Goal: Task Accomplishment & Management: Manage account settings

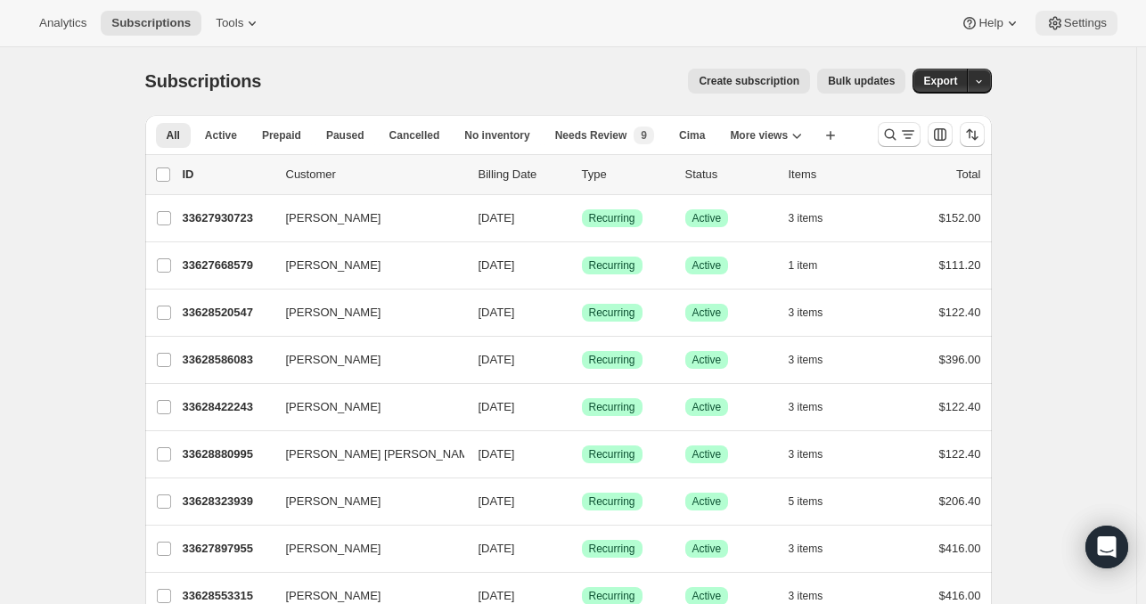
click at [1055, 28] on icon at bounding box center [1056, 23] width 18 height 18
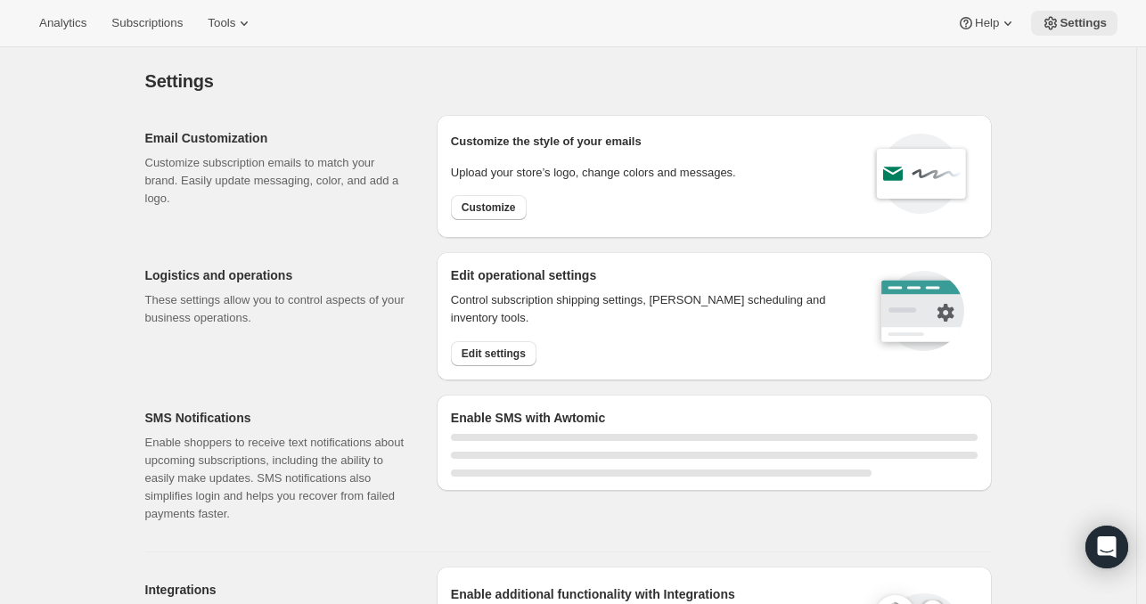
select select "17:00"
select select "09:00"
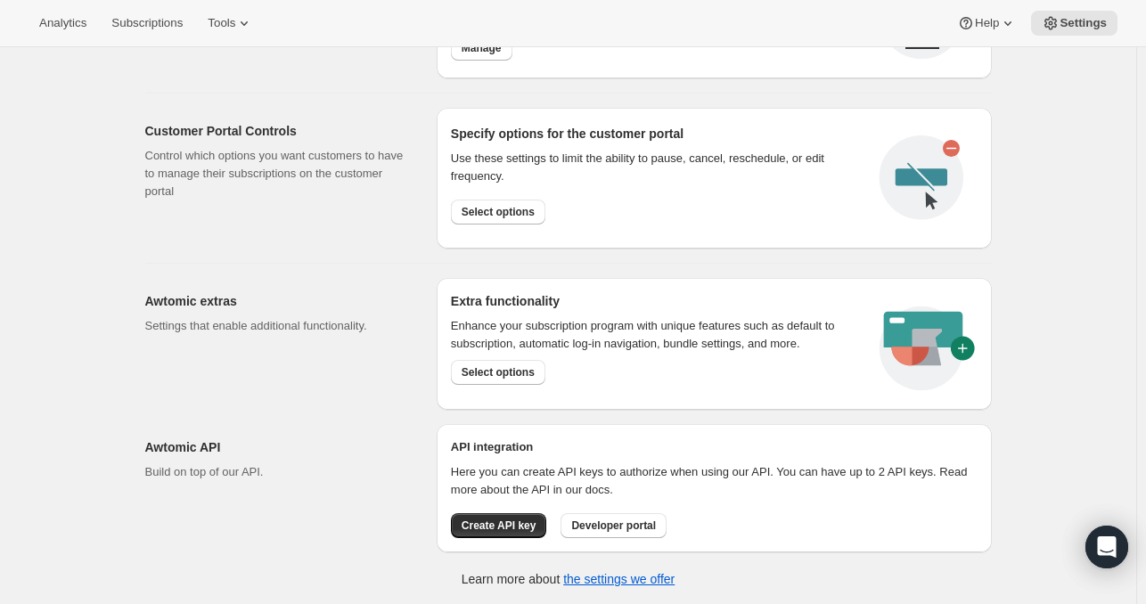
scroll to position [926, 0]
click at [497, 212] on span "Select options" at bounding box center [498, 213] width 73 height 14
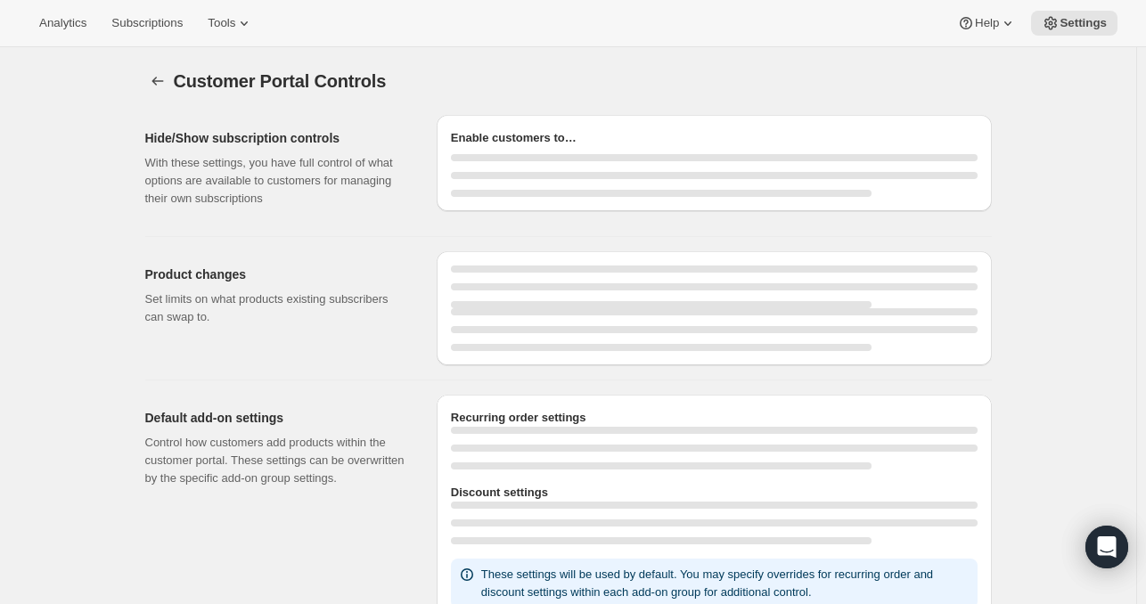
select select "INTERVAL"
select select "MONTH"
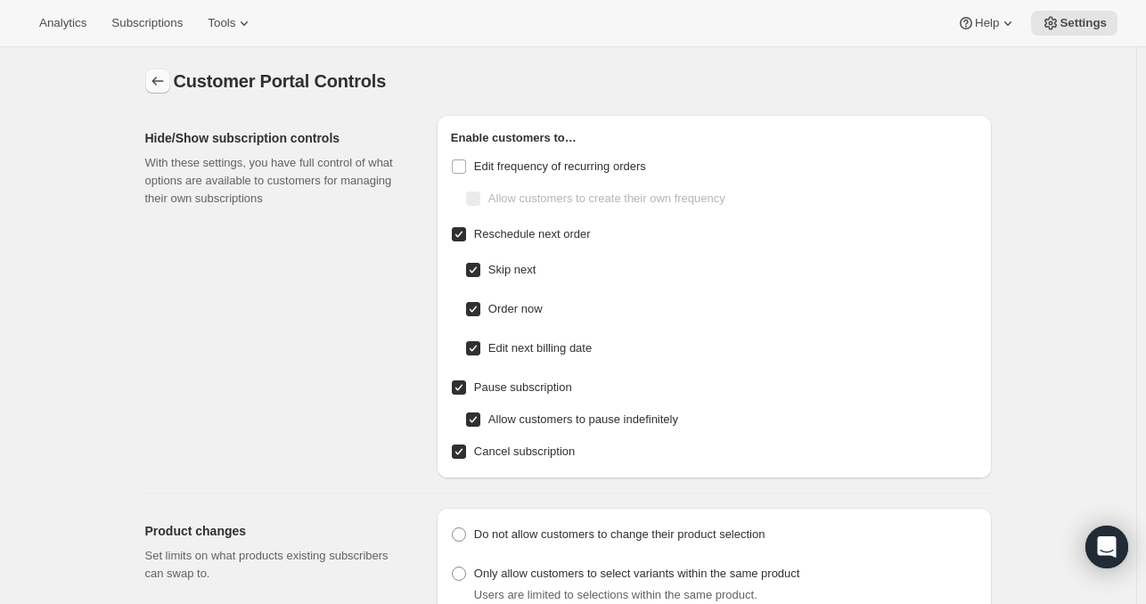
click at [167, 74] on icon "Settings" at bounding box center [158, 81] width 18 height 18
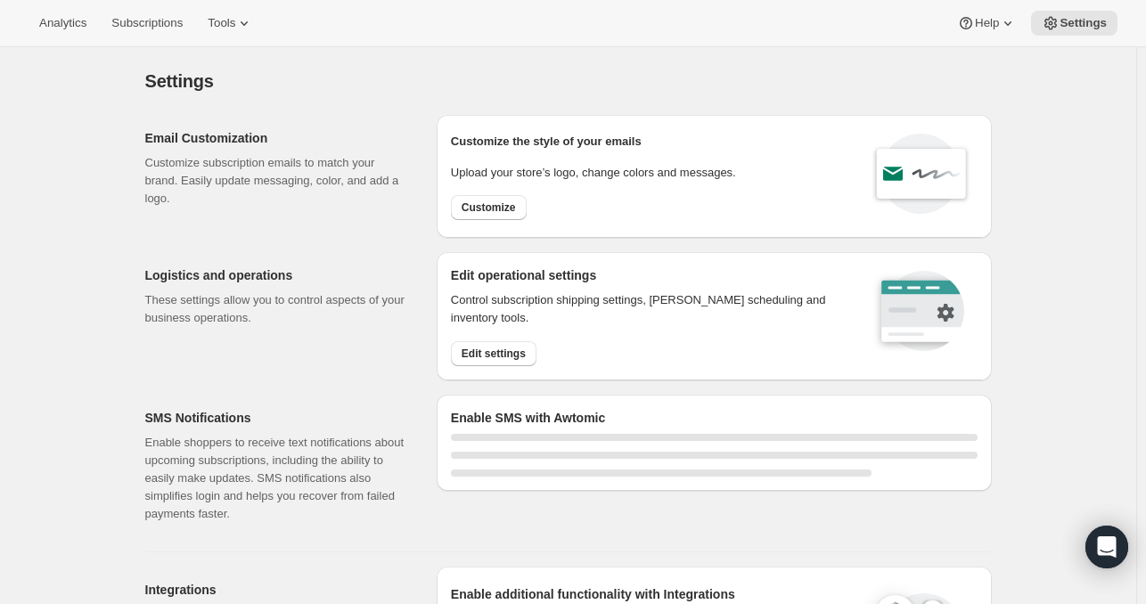
select select "17:00"
select select "09:00"
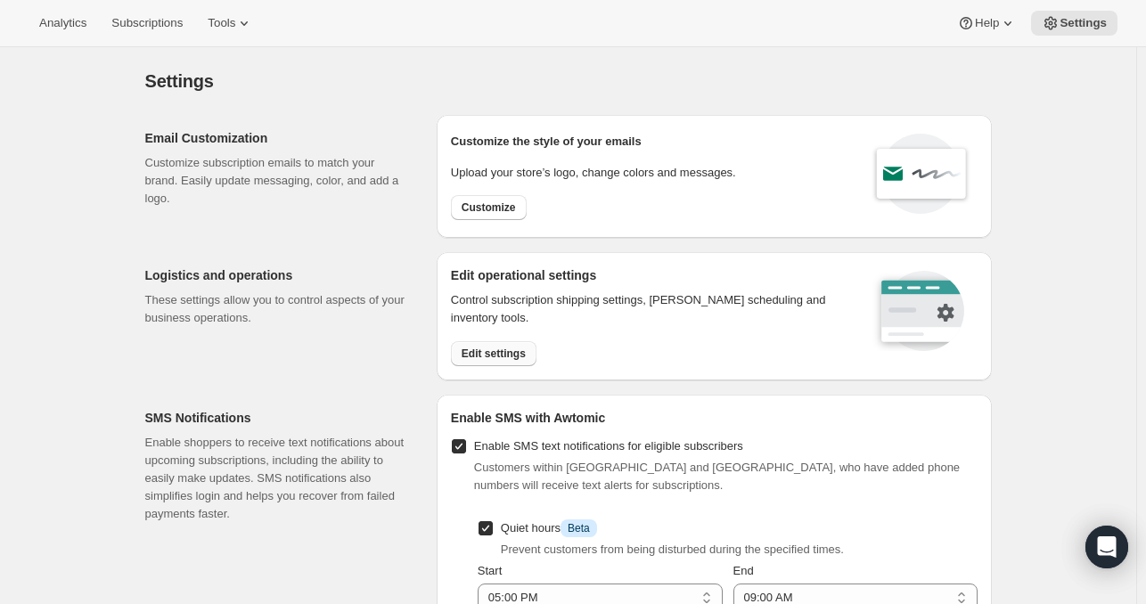
scroll to position [11, 0]
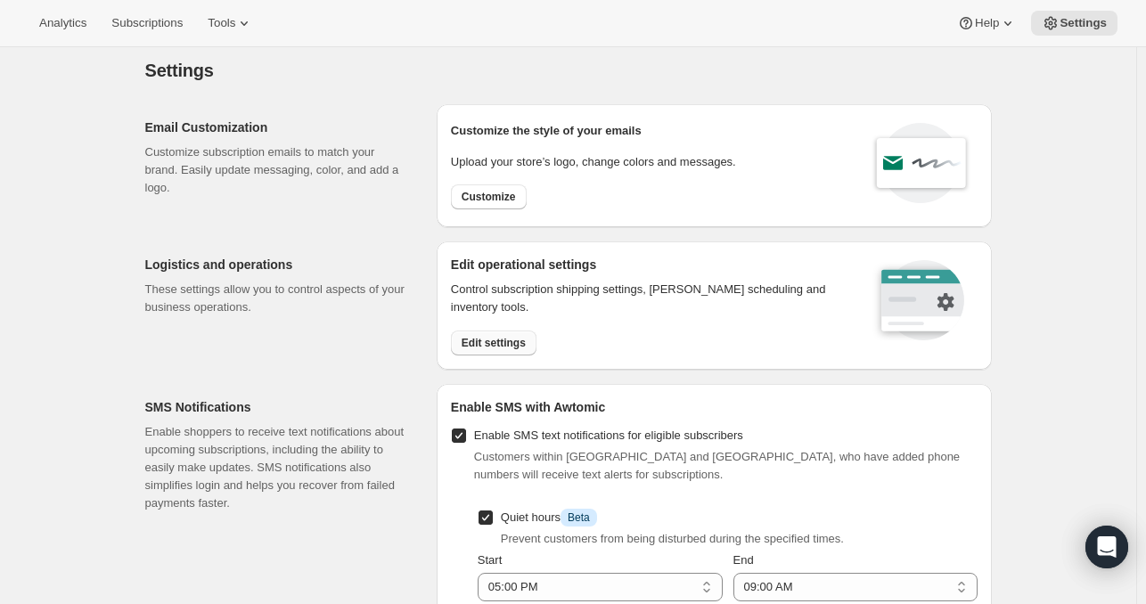
click at [504, 341] on span "Edit settings" at bounding box center [494, 343] width 64 height 14
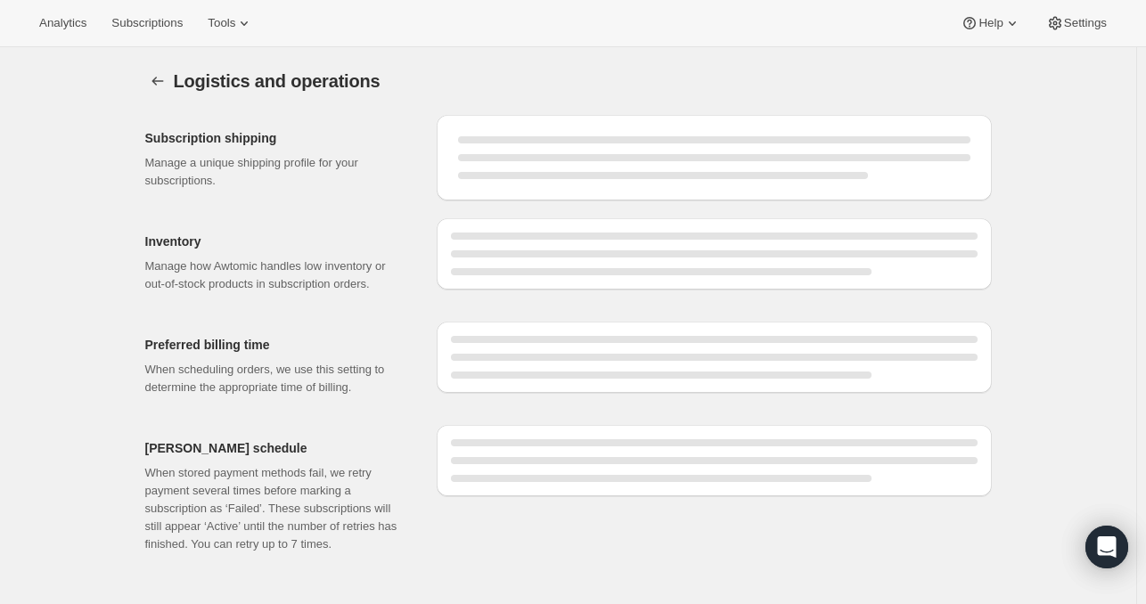
select select "DAY"
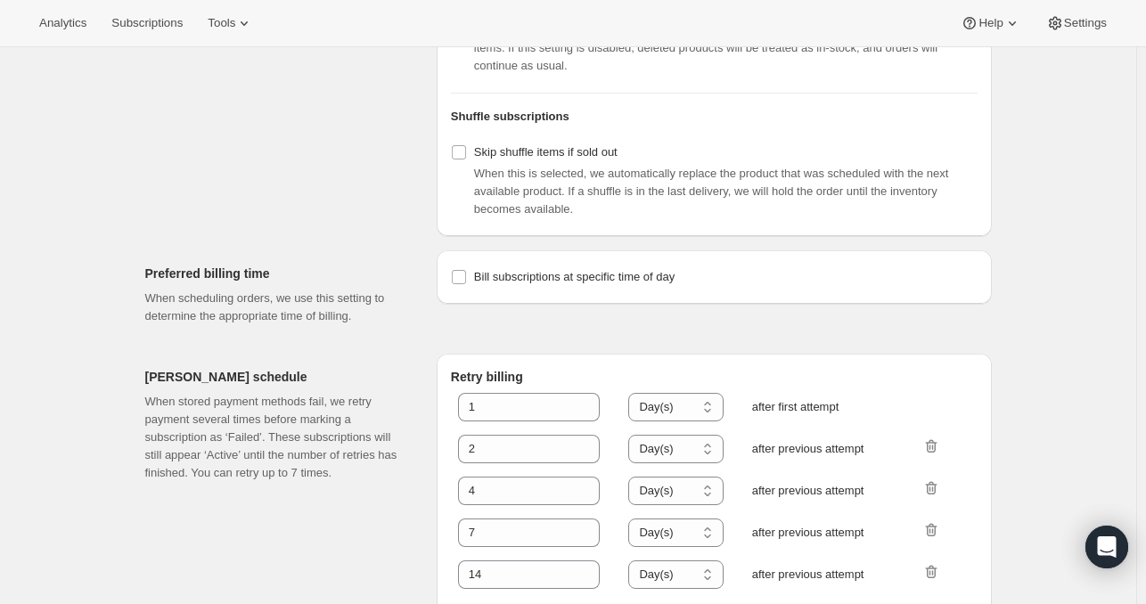
scroll to position [795, 0]
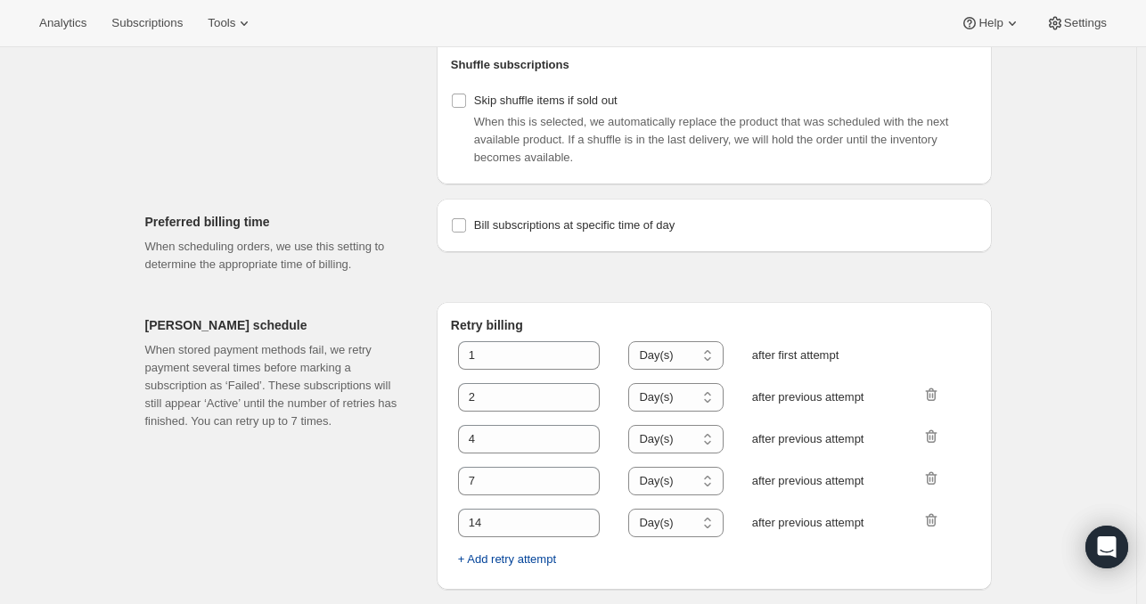
click at [530, 559] on span "+ Add retry attempt" at bounding box center [507, 560] width 98 height 18
select select "DAY"
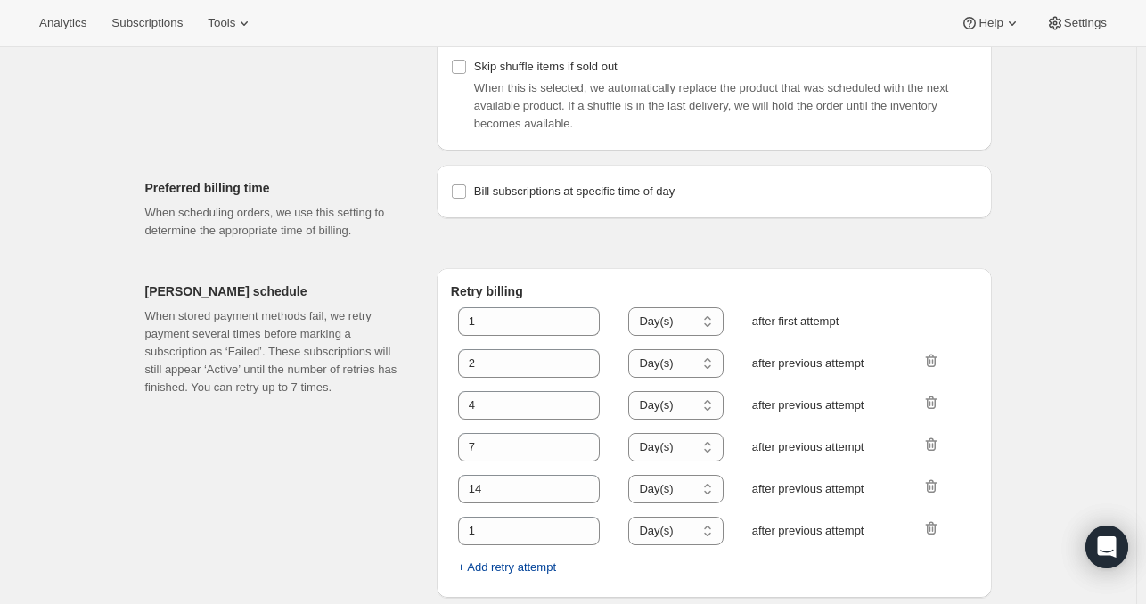
scroll to position [838, 0]
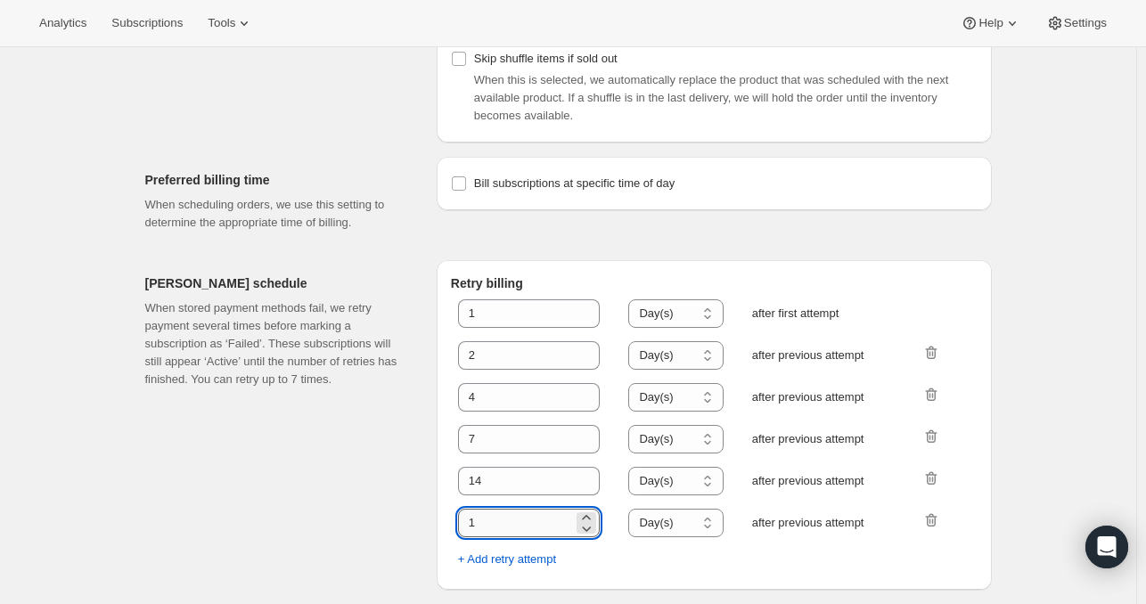
click at [503, 521] on input "1" at bounding box center [516, 523] width 116 height 29
type input "30"
click at [501, 567] on span "+ Add retry attempt" at bounding box center [507, 560] width 98 height 18
select select "DAY"
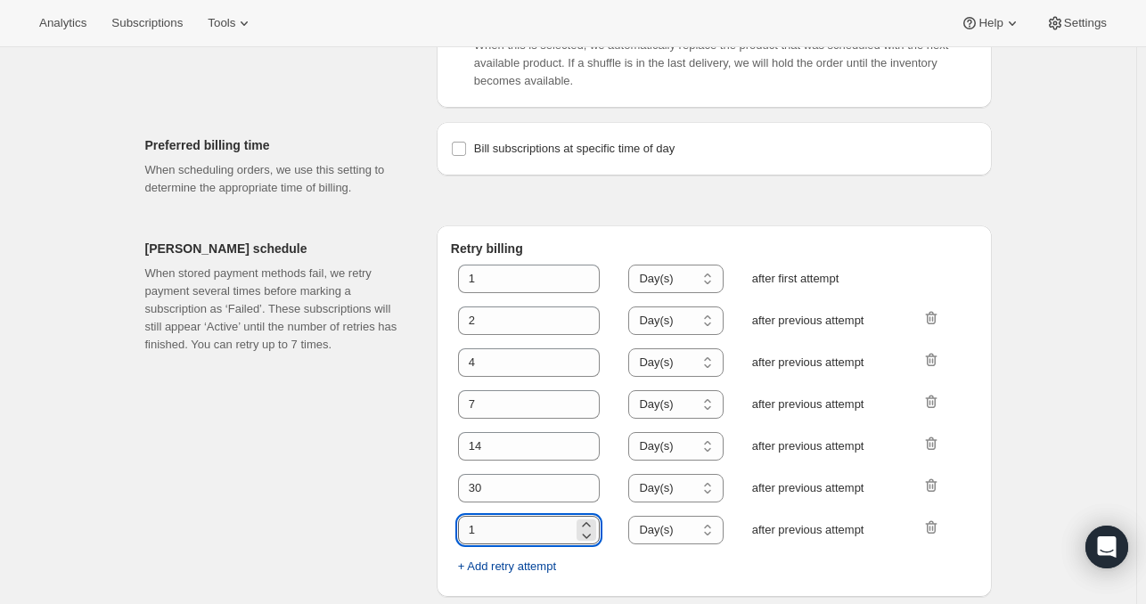
click at [501, 545] on input "1" at bounding box center [516, 530] width 116 height 29
type input "30"
click at [505, 503] on input "30" at bounding box center [516, 488] width 116 height 29
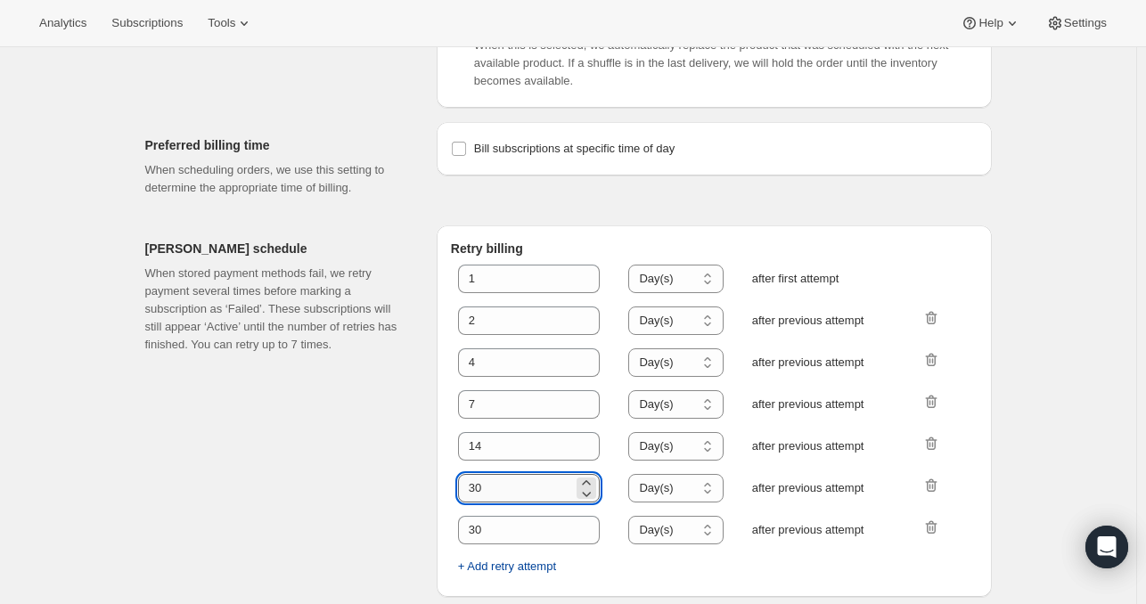
click at [505, 503] on input "30" at bounding box center [516, 488] width 116 height 29
type input "20"
click at [500, 461] on input "14" at bounding box center [516, 446] width 116 height 29
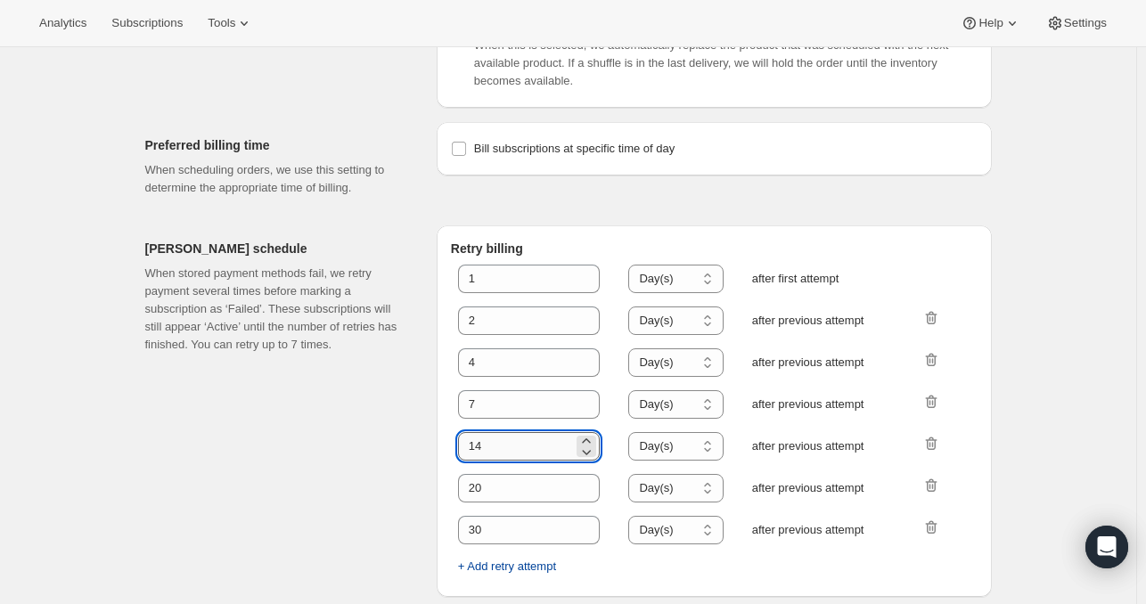
click at [500, 461] on input "14" at bounding box center [516, 446] width 116 height 29
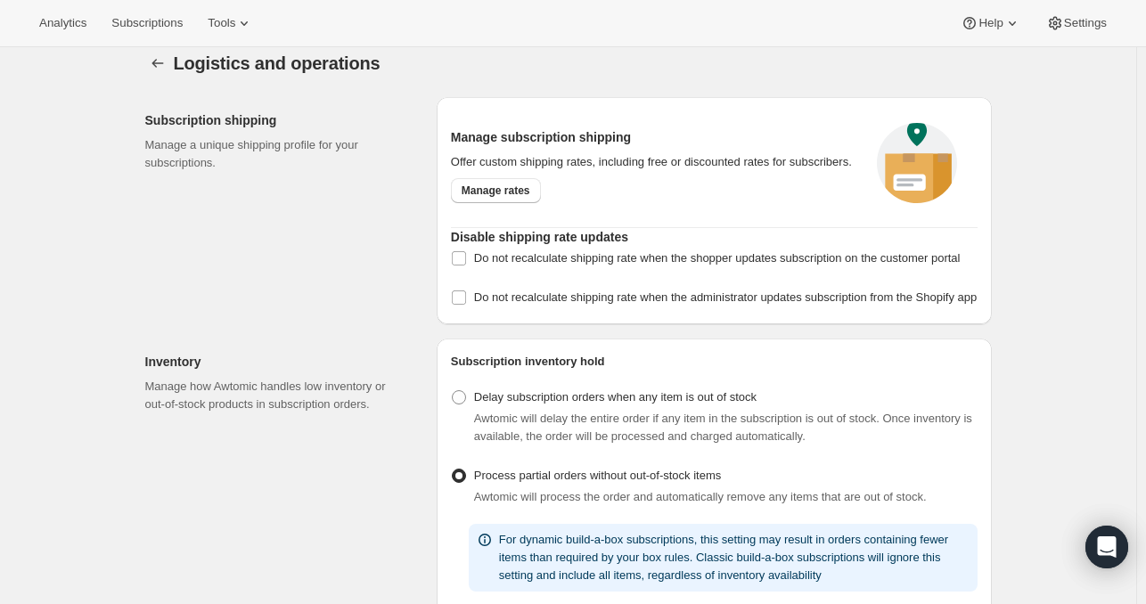
scroll to position [0, 0]
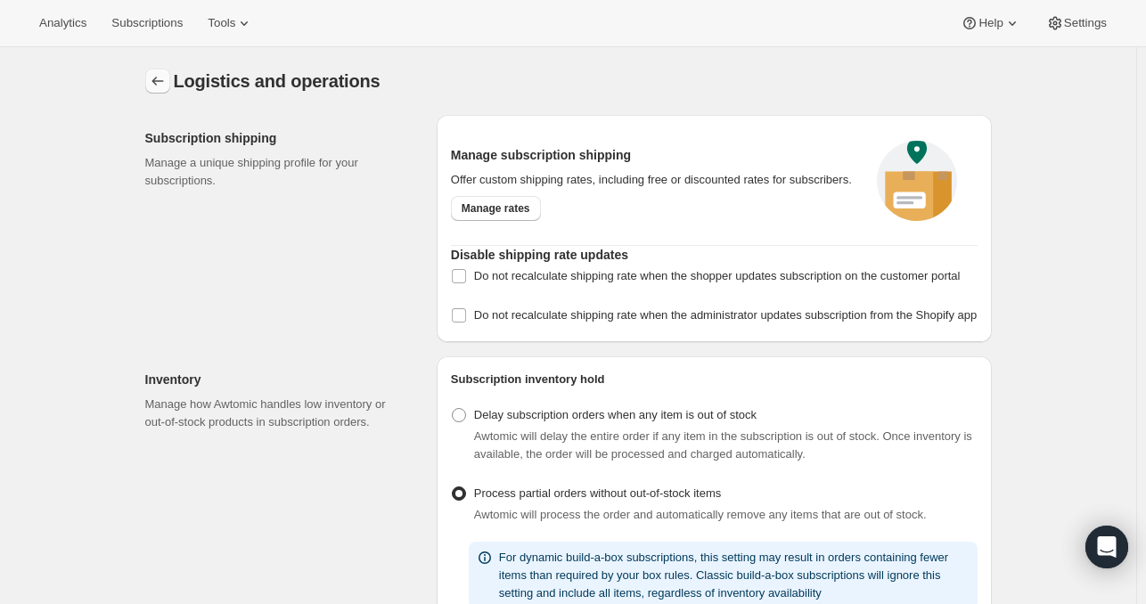
click at [154, 78] on icon "Settings" at bounding box center [158, 81] width 18 height 18
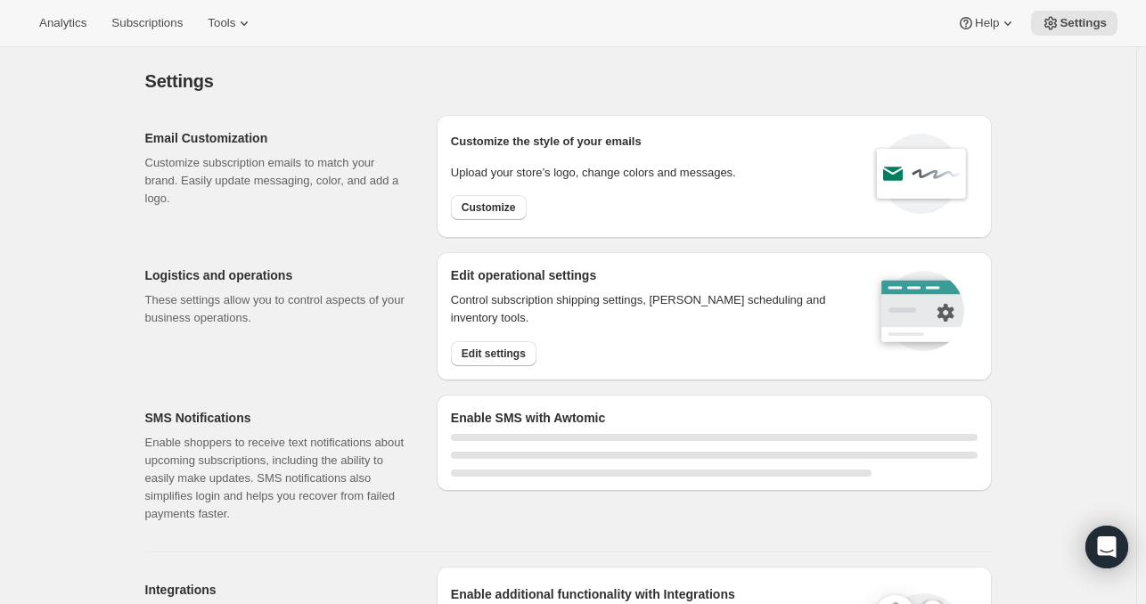
select select "17:00"
select select "09:00"
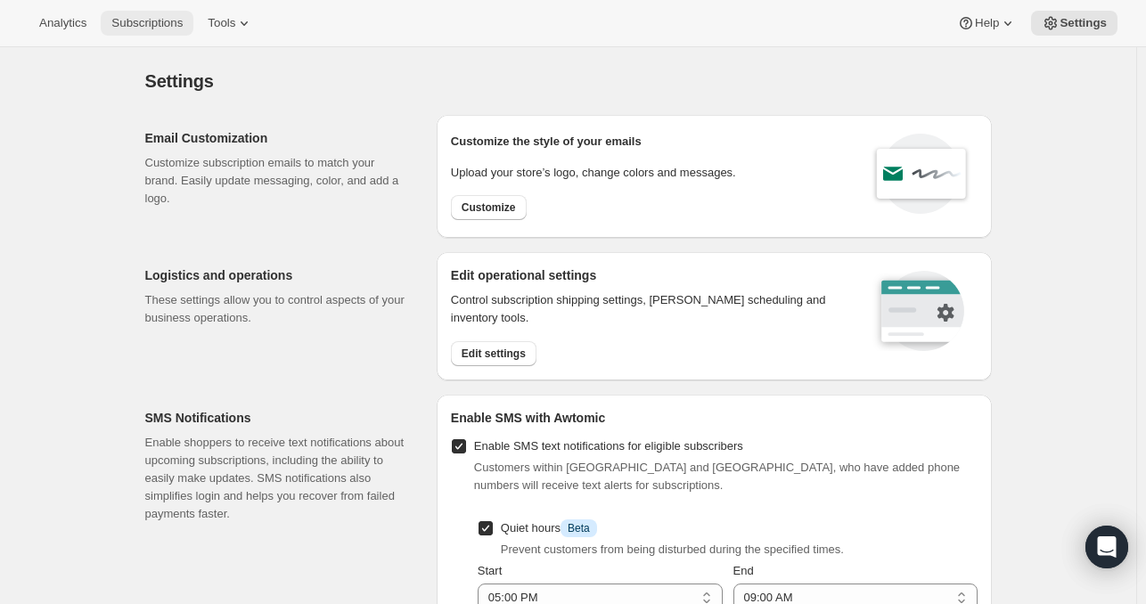
click at [132, 13] on button "Subscriptions" at bounding box center [147, 23] width 93 height 25
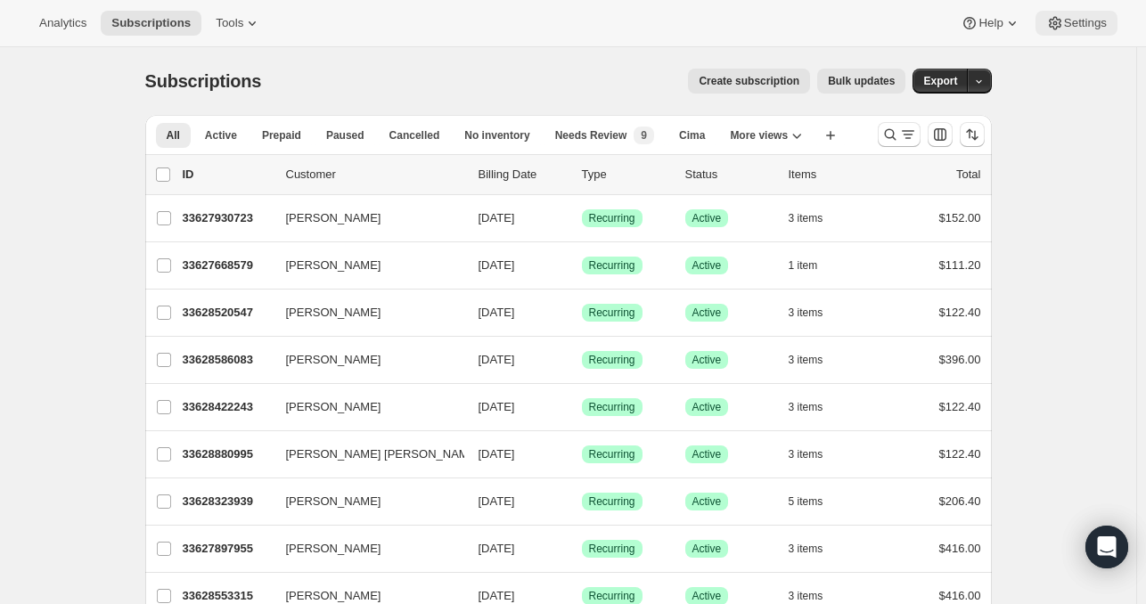
click at [1074, 23] on span "Settings" at bounding box center [1085, 23] width 43 height 14
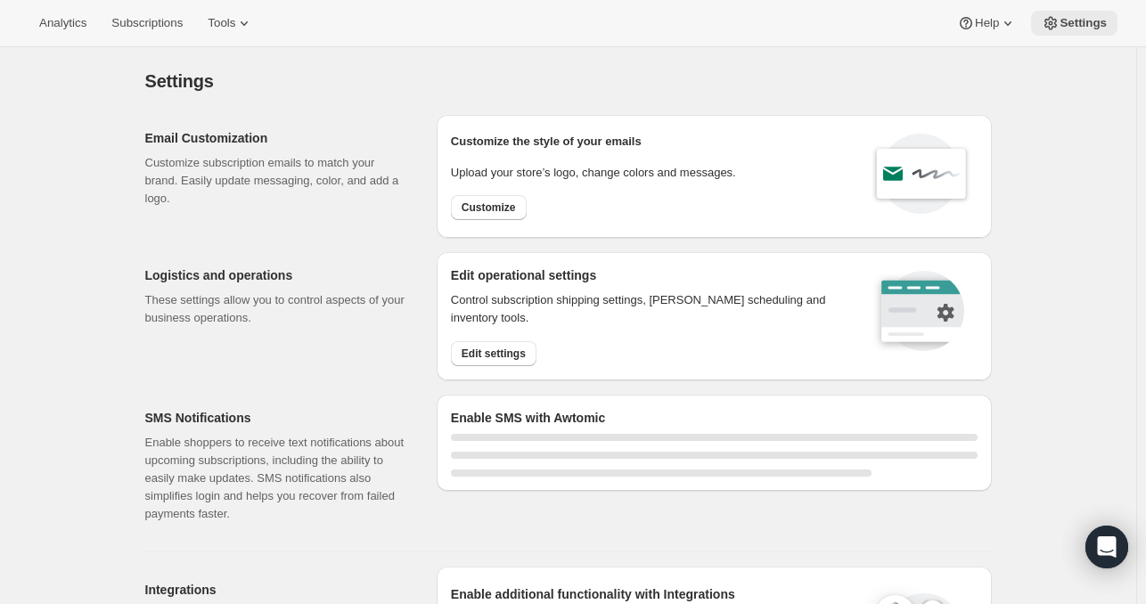
select select "17:00"
select select "09:00"
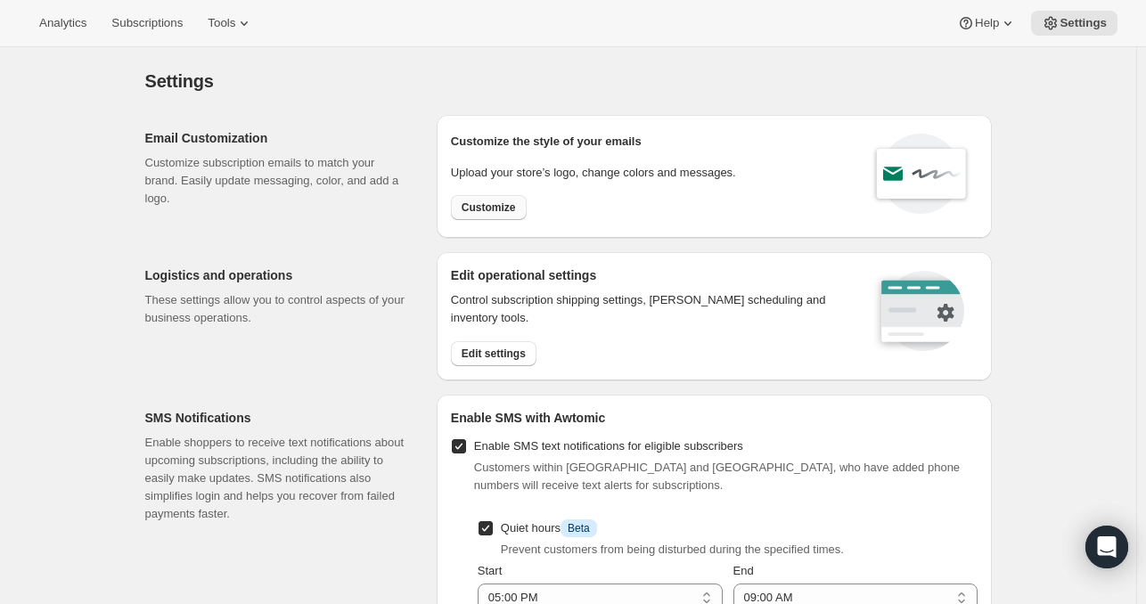
click at [510, 201] on span "Customize" at bounding box center [489, 208] width 54 height 14
select select "subscriptionMessage"
select select "5"
select select "15"
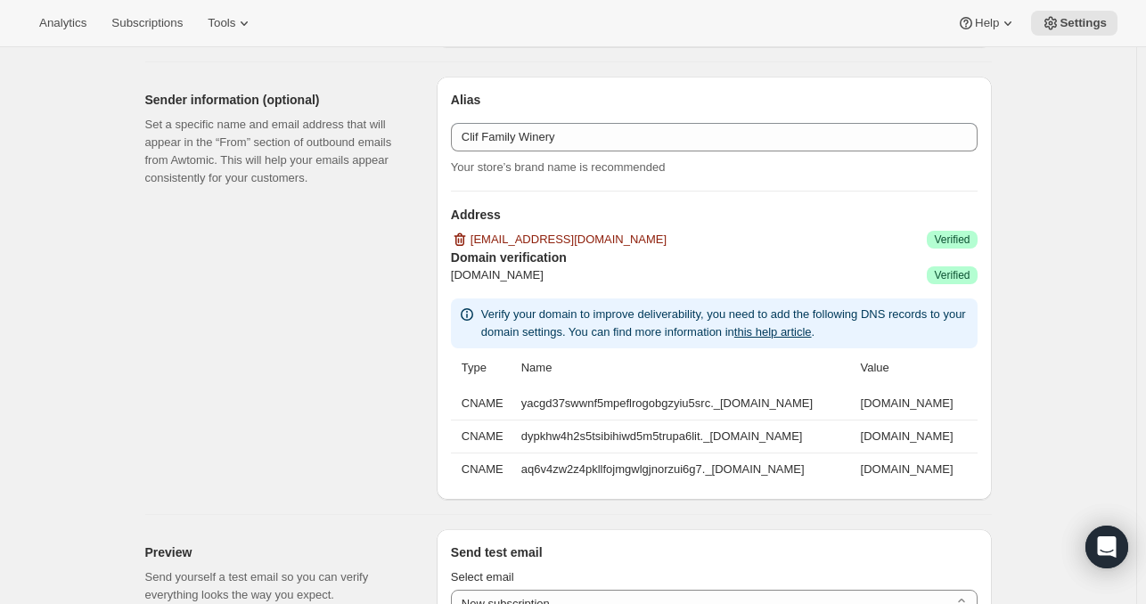
type input "Your next Clif Family Winery shipment is coming soon!"
type textarea "Your next shipment is processing soon! If this is your first time interacting w…"
select select "7"
select select "10"
type input "Clif Family Winery"
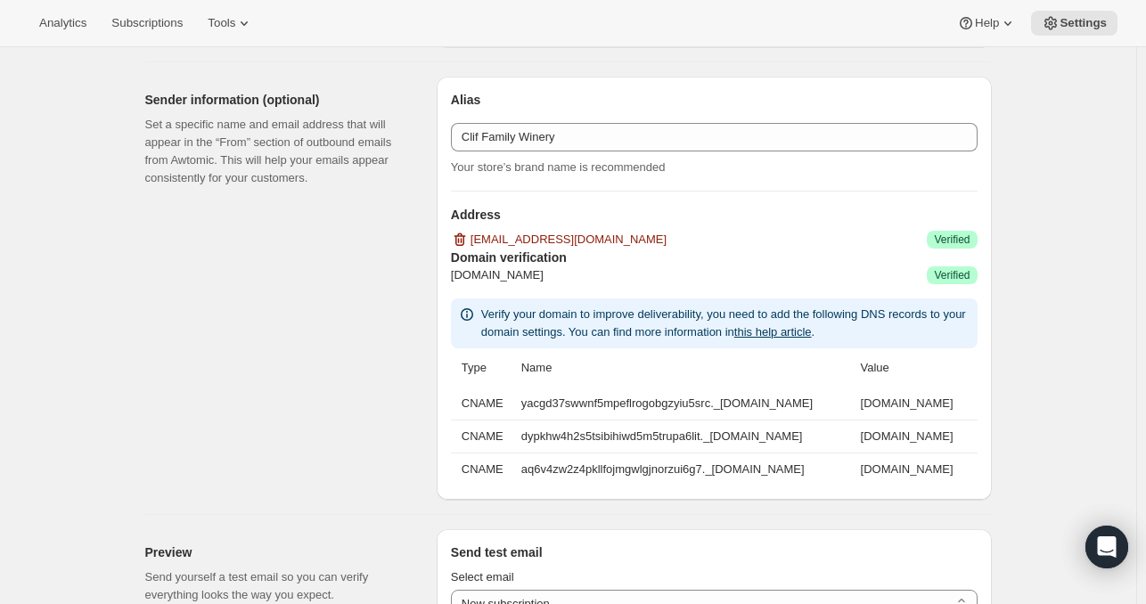
checkbox input "false"
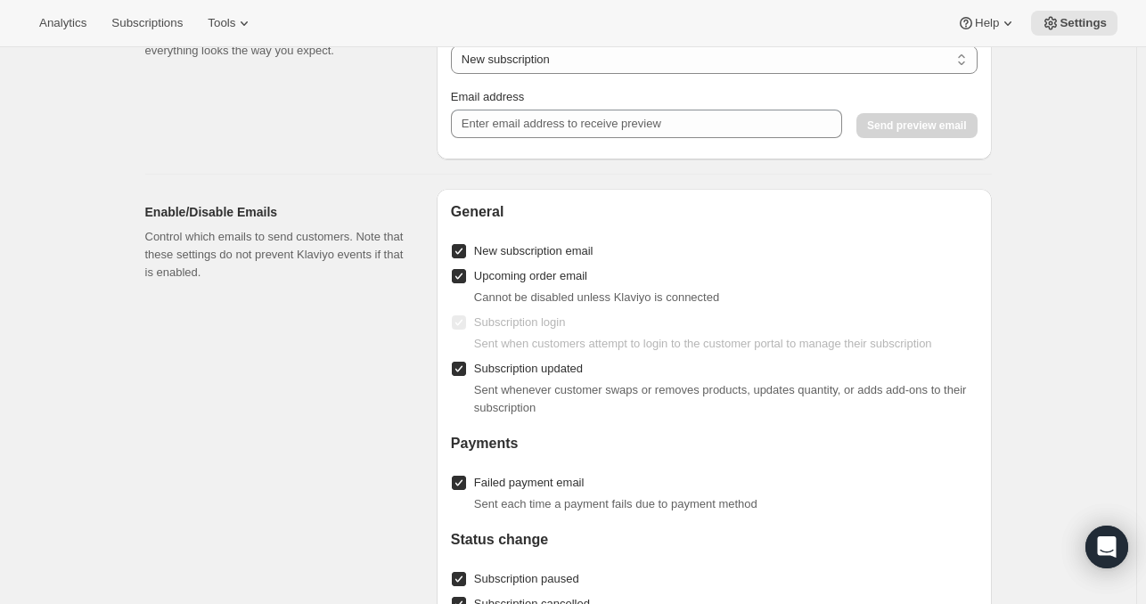
scroll to position [2221, 0]
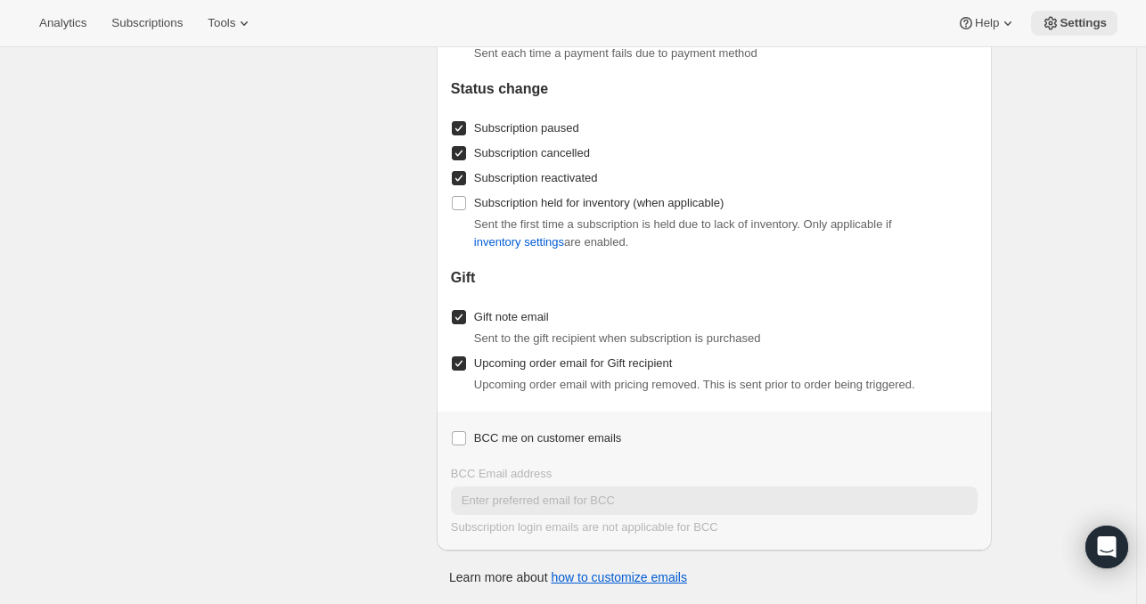
click at [1069, 30] on button "Settings" at bounding box center [1074, 23] width 86 height 25
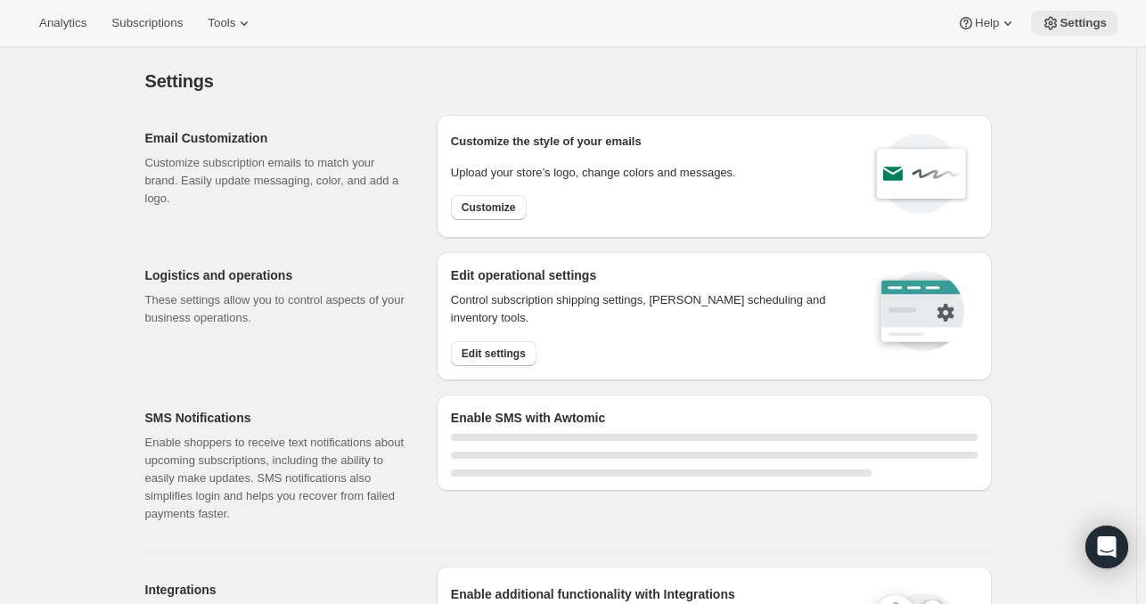
select select "17:00"
select select "09:00"
